Goal: Task Accomplishment & Management: Manage account settings

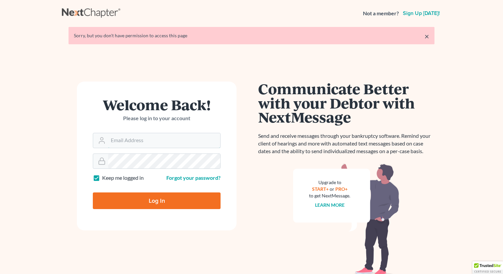
type input "[PERSON_NAME][EMAIL_ADDRESS][DOMAIN_NAME]"
click at [148, 202] on input "Log In" at bounding box center [157, 200] width 128 height 17
type input "Thinking..."
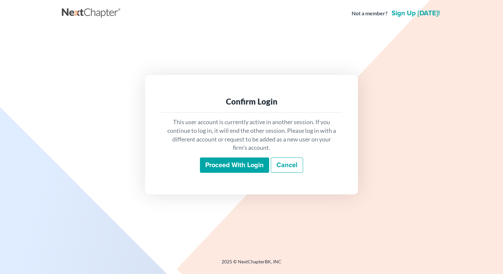
click at [208, 164] on input "Proceed with login" at bounding box center [234, 164] width 69 height 15
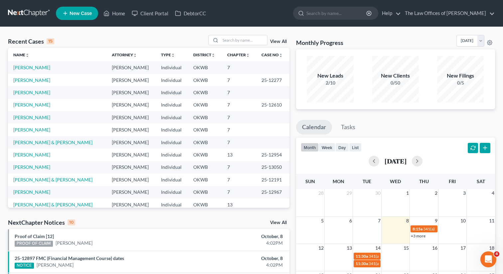
click at [415, 237] on link "+3 more" at bounding box center [418, 235] width 15 height 5
